Goal: Task Accomplishment & Management: Manage account settings

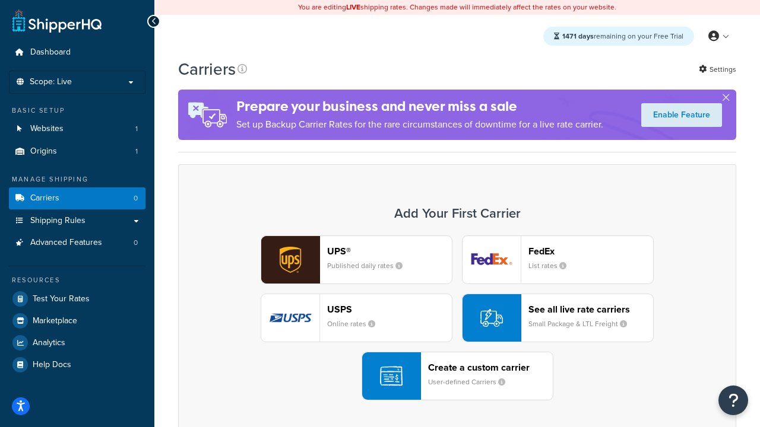
click at [457, 318] on div "UPS® Published daily rates FedEx List rates USPS Online rates See all live rate…" at bounding box center [457, 318] width 533 height 165
click at [591, 251] on header "FedEx" at bounding box center [590, 251] width 125 height 11
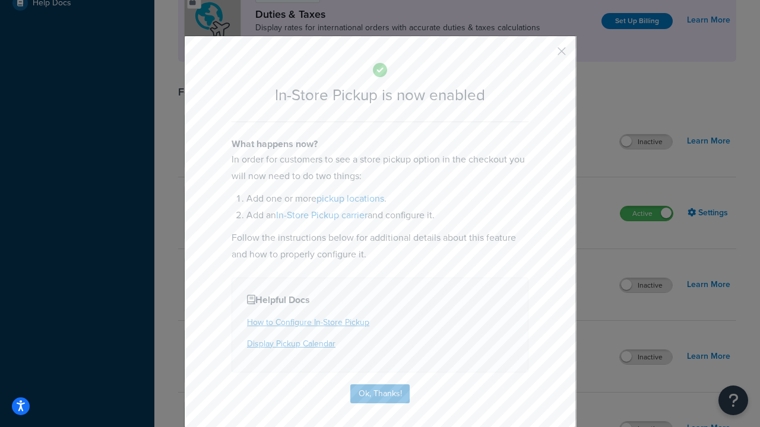
click at [544, 55] on button "button" at bounding box center [544, 55] width 3 height 3
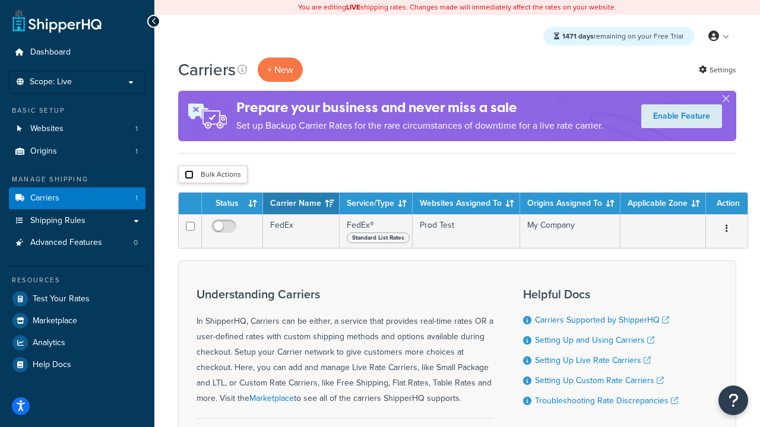
click at [189, 175] on input "checkbox" at bounding box center [189, 174] width 9 height 9
checkbox input "true"
click at [0, 0] on button "Delete" at bounding box center [0, 0] width 0 height 0
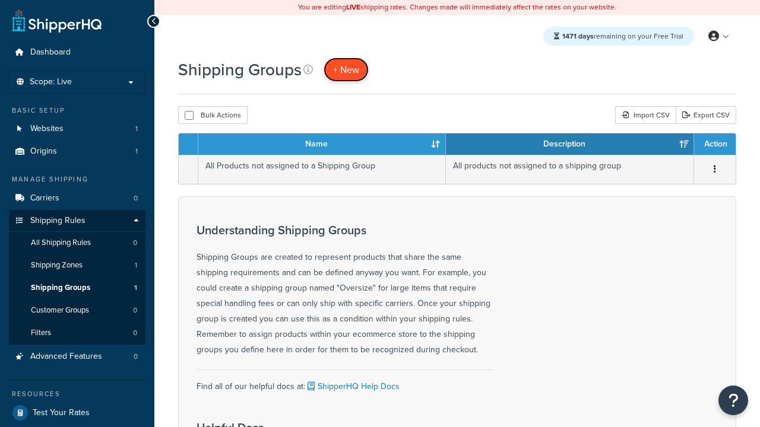
click at [346, 69] on span "+ New" at bounding box center [346, 70] width 26 height 14
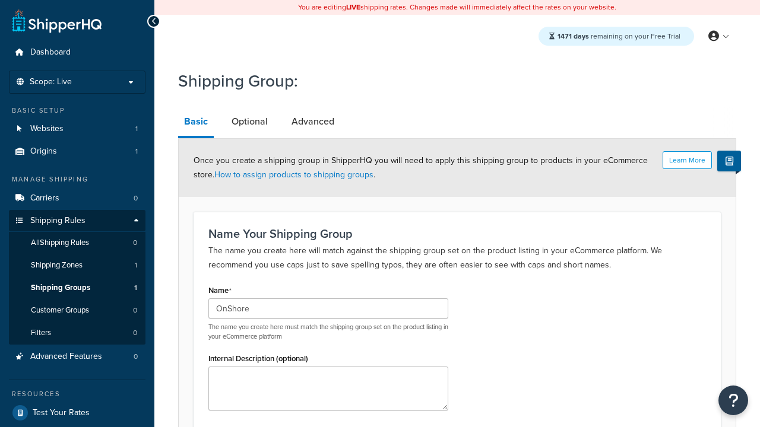
type input "OnShore"
type input "OffShore"
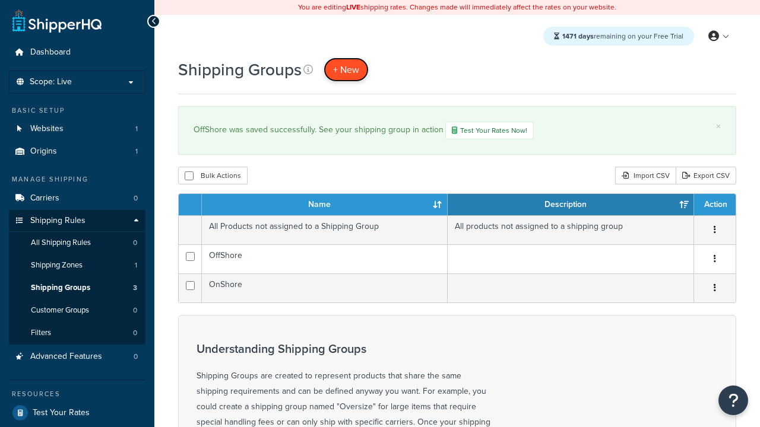
click at [346, 69] on span "+ New" at bounding box center [346, 70] width 26 height 14
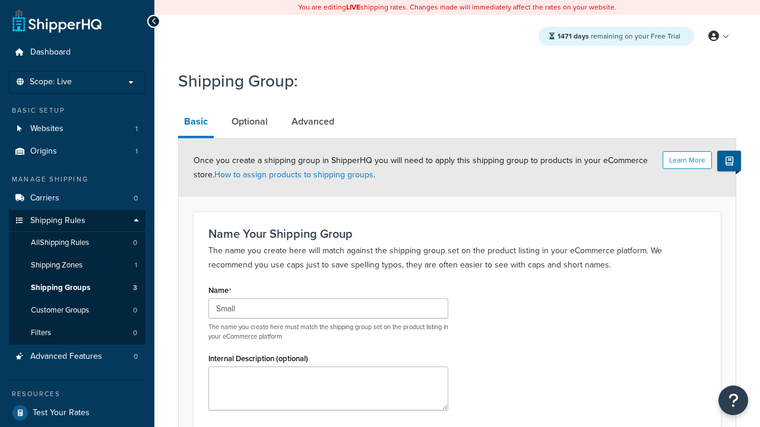
scroll to position [116, 0]
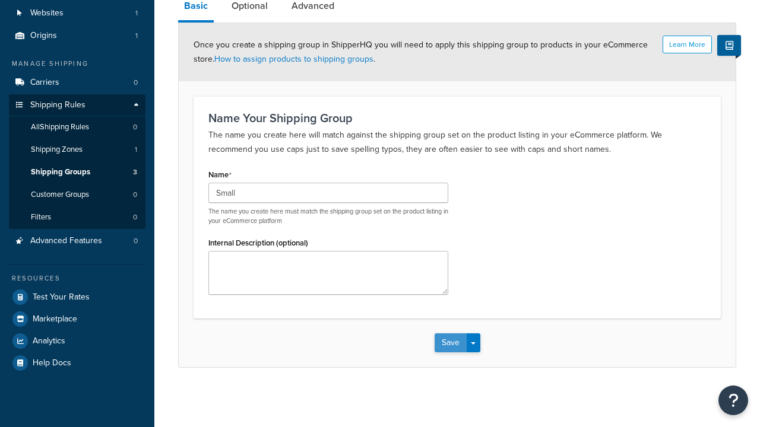
type input "Small"
click at [450, 343] on button "Save" at bounding box center [451, 343] width 32 height 19
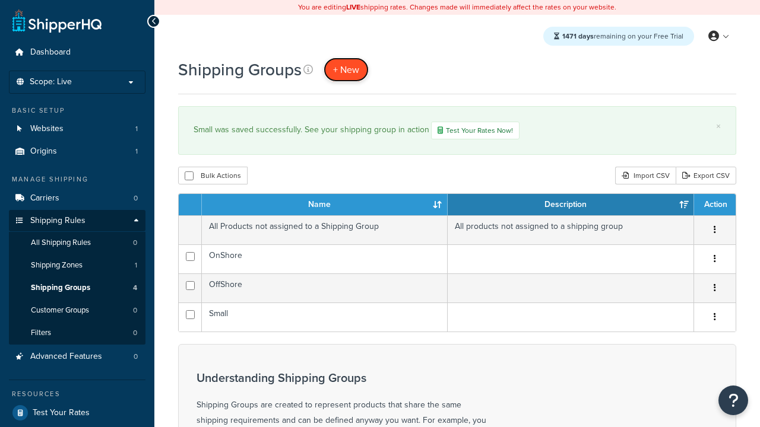
click at [346, 69] on span "+ New" at bounding box center [346, 70] width 26 height 14
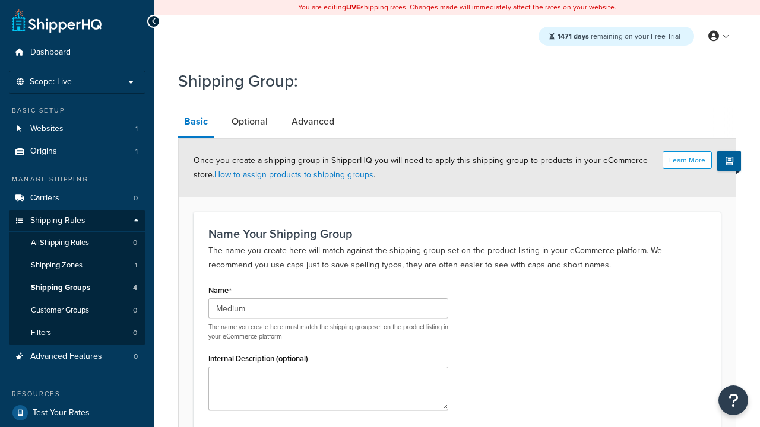
type input "Medium"
type input "Large"
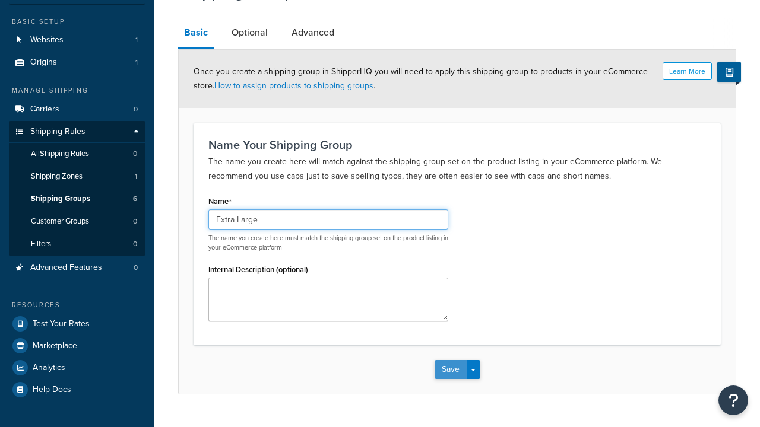
type input "Extra Large"
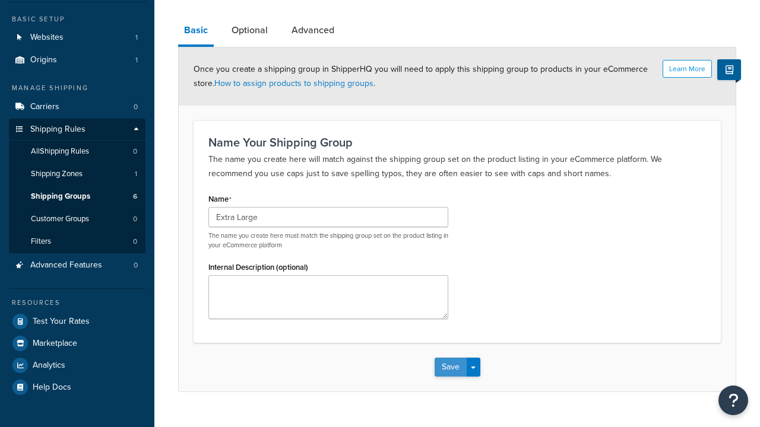
click at [450, 358] on button "Save" at bounding box center [451, 367] width 32 height 19
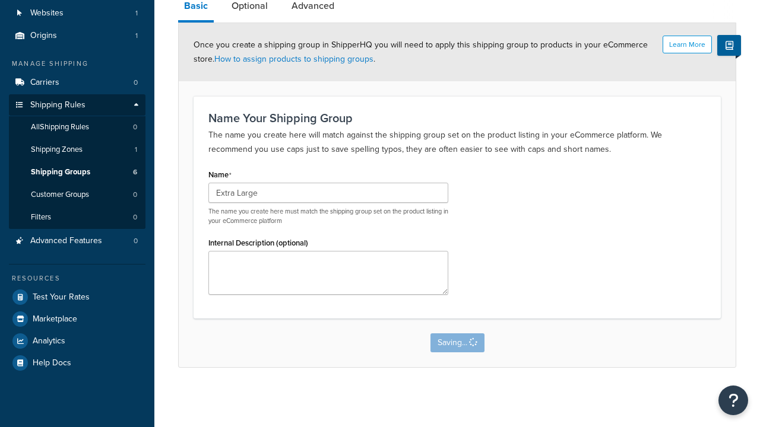
scroll to position [0, 0]
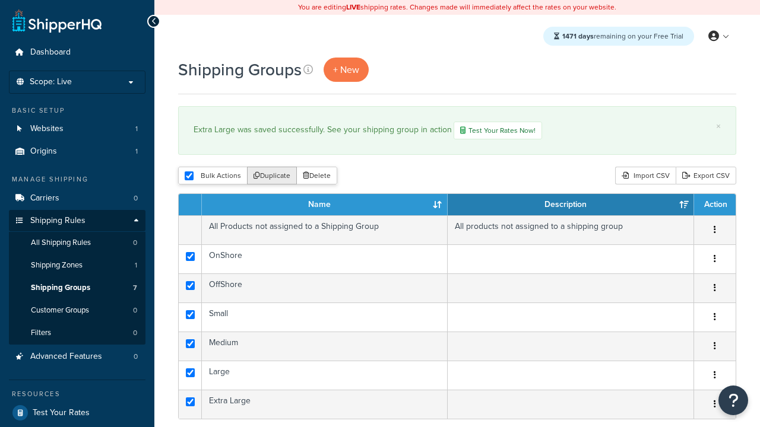
click at [272, 177] on button "Duplicate" at bounding box center [272, 176] width 50 height 18
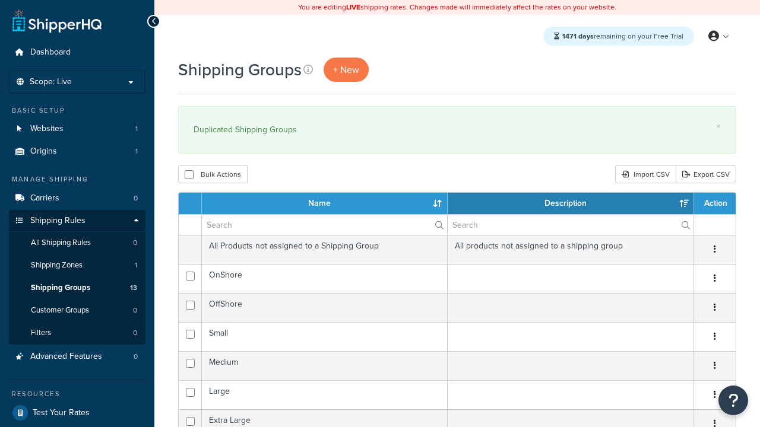
select select "15"
